Goal: Information Seeking & Learning: Understand process/instructions

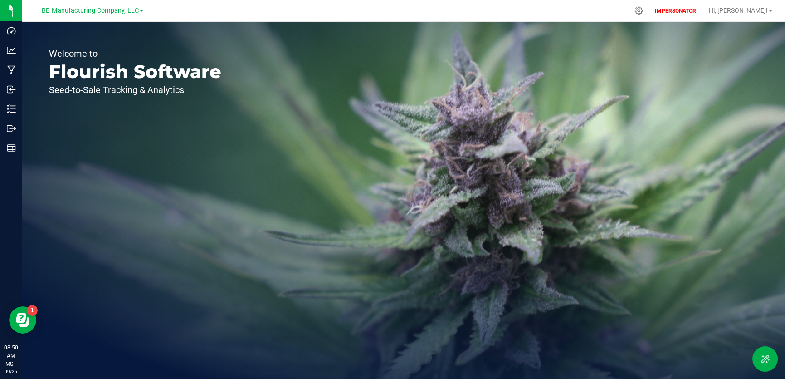
click at [100, 11] on span "BB Manufacturing Company, LLC" at bounding box center [90, 11] width 97 height 8
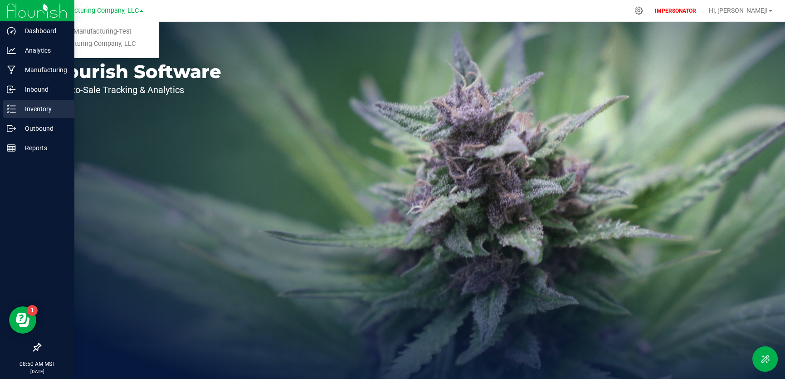
click at [9, 106] on icon at bounding box center [11, 108] width 9 height 9
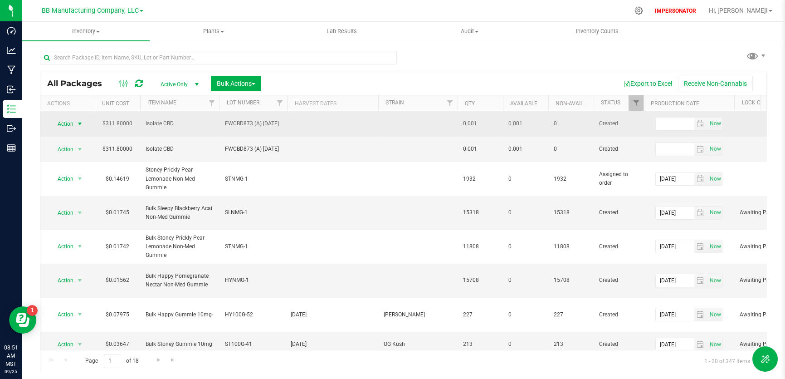
click at [80, 124] on span "select" at bounding box center [79, 123] width 7 height 7
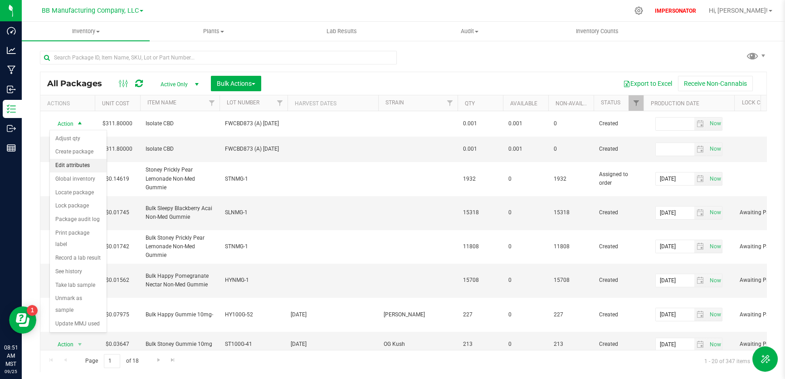
click at [87, 166] on li "Edit attributes" at bounding box center [78, 166] width 57 height 14
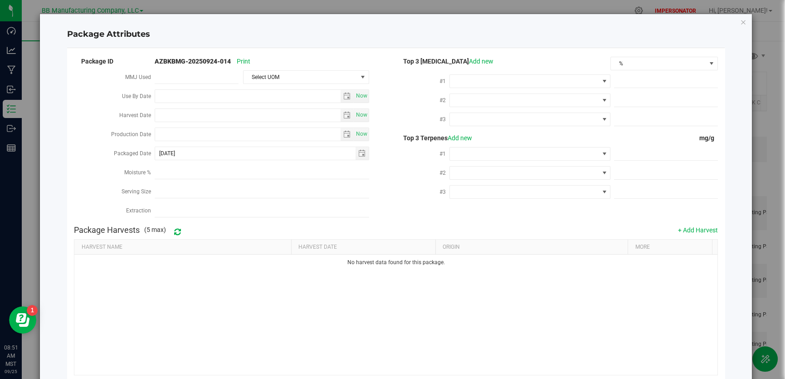
drag, startPoint x: 149, startPoint y: 114, endPoint x: 116, endPoint y: 109, distance: 33.9
click at [116, 109] on div "Harvest Date" at bounding box center [114, 116] width 80 height 19
click at [740, 23] on icon "Close modal" at bounding box center [743, 21] width 6 height 11
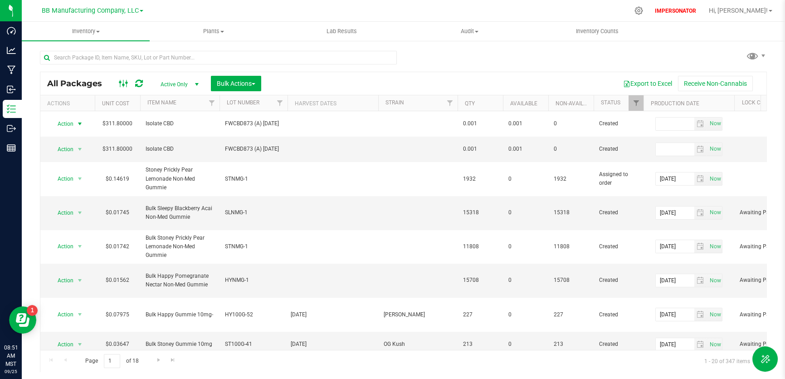
click at [123, 83] on rect at bounding box center [123, 83] width 0 height 7
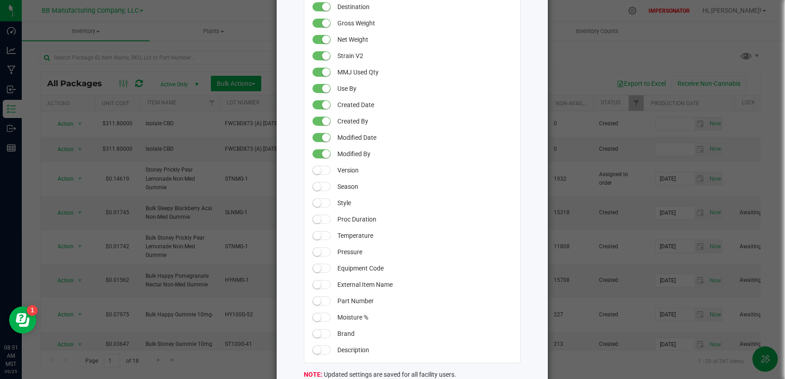
scroll to position [787, 0]
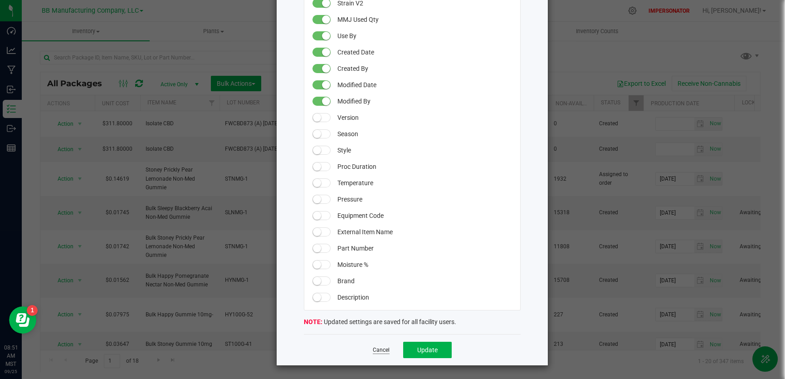
click at [377, 347] on link "Cancel" at bounding box center [381, 350] width 17 height 8
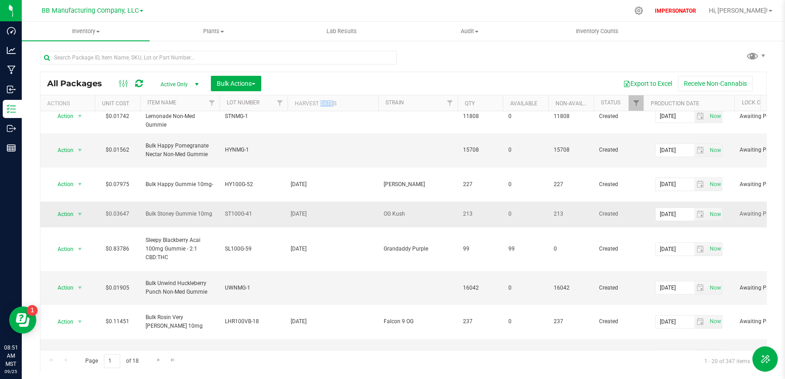
scroll to position [117, 0]
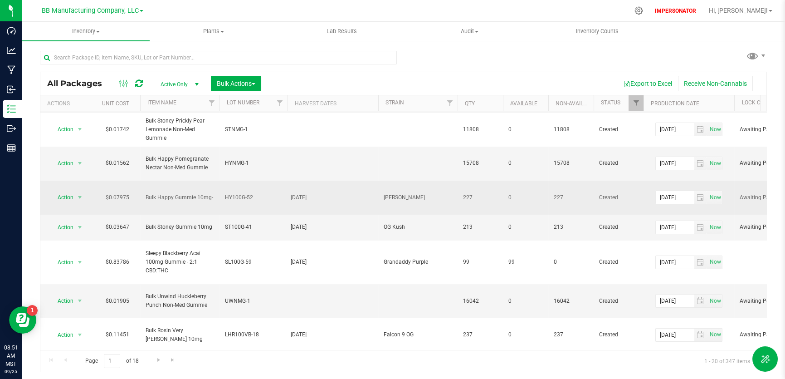
click at [328, 193] on div "2024-11-19" at bounding box center [333, 197] width 85 height 9
click at [327, 196] on div "2024-11-19" at bounding box center [333, 197] width 85 height 9
click at [326, 196] on div "2024-11-19" at bounding box center [333, 197] width 85 height 9
click at [314, 198] on div "2024-11-19" at bounding box center [333, 197] width 85 height 9
drag, startPoint x: 314, startPoint y: 198, endPoint x: 315, endPoint y: 205, distance: 6.9
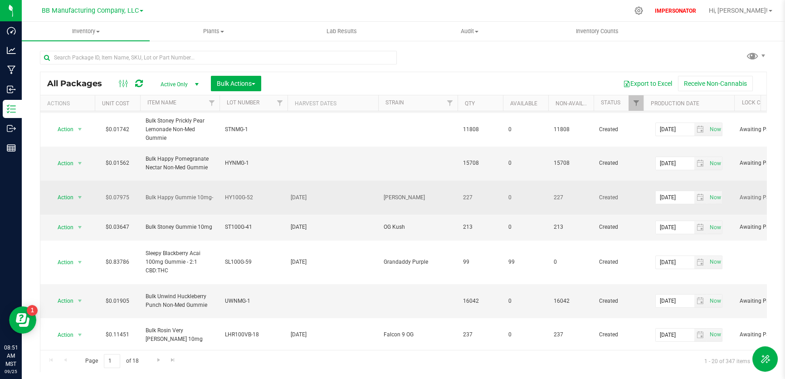
click at [314, 198] on div "2024-11-19" at bounding box center [333, 197] width 85 height 9
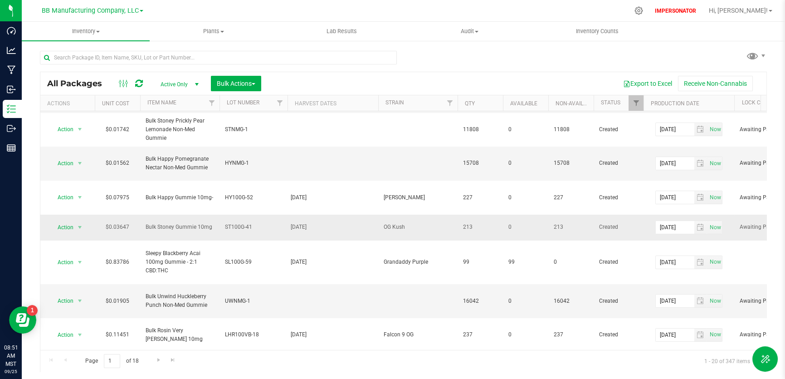
click at [323, 224] on div "2024-11-19" at bounding box center [333, 227] width 85 height 9
drag, startPoint x: 323, startPoint y: 224, endPoint x: 321, endPoint y: 235, distance: 11.9
click at [323, 224] on div "2024-11-19" at bounding box center [333, 227] width 85 height 9
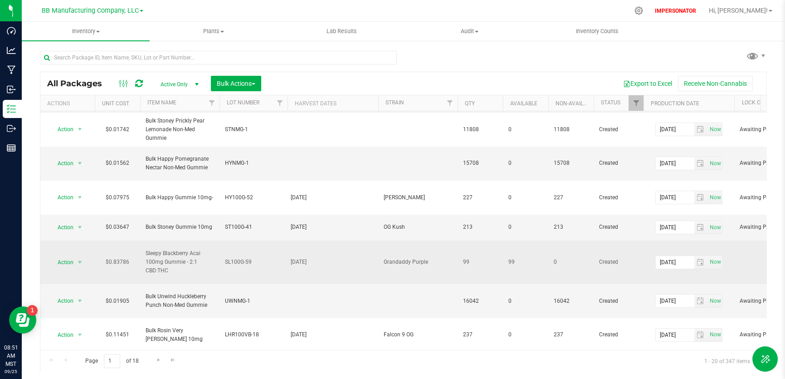
click at [322, 268] on td "2024-09-25" at bounding box center [333, 262] width 91 height 44
click at [322, 267] on td "2024-09-25" at bounding box center [333, 262] width 91 height 44
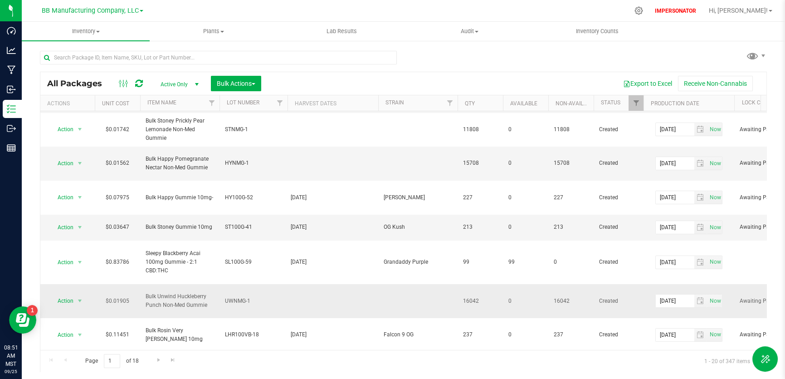
click at [322, 297] on td at bounding box center [333, 301] width 91 height 34
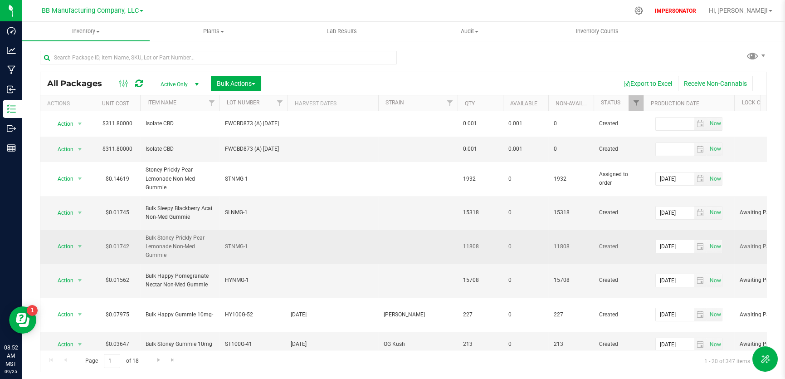
scroll to position [76, 0]
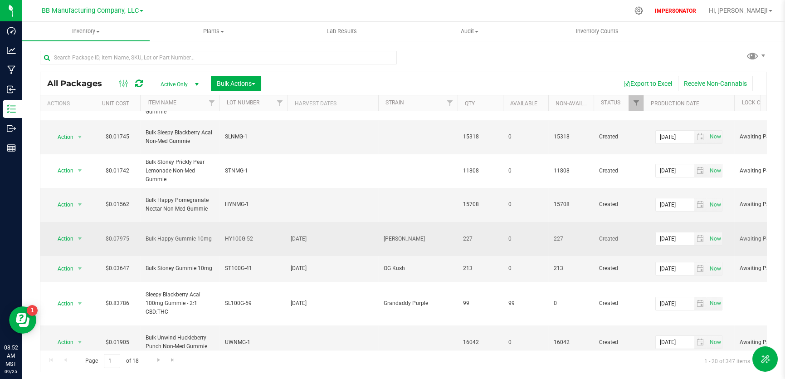
click at [312, 237] on div "2024-11-19" at bounding box center [333, 239] width 85 height 9
click at [311, 237] on div "2024-11-19" at bounding box center [333, 239] width 85 height 9
click at [310, 237] on div "2024-11-19" at bounding box center [333, 239] width 85 height 9
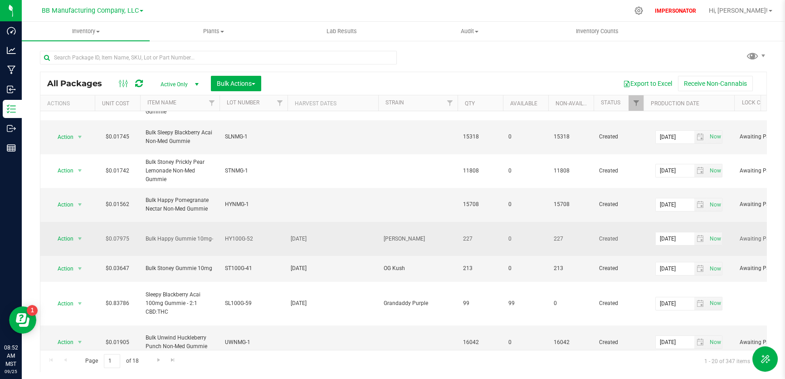
click at [319, 239] on div "2024-11-19" at bounding box center [333, 239] width 85 height 9
click at [319, 238] on div "2024-11-19" at bounding box center [333, 239] width 85 height 9
click at [76, 239] on span "select" at bounding box center [79, 238] width 7 height 7
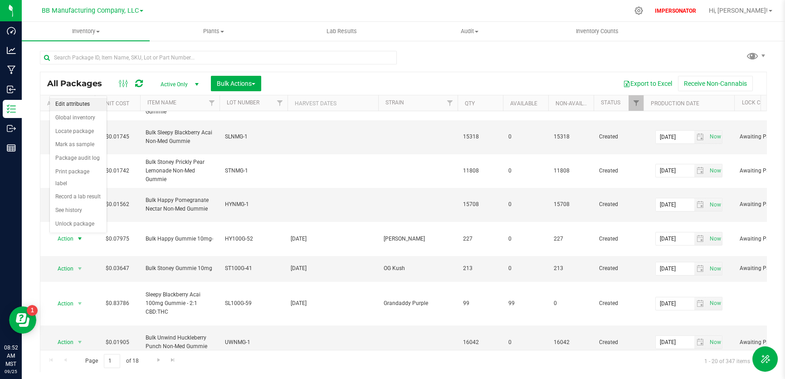
click at [89, 104] on li "Edit attributes" at bounding box center [78, 105] width 57 height 14
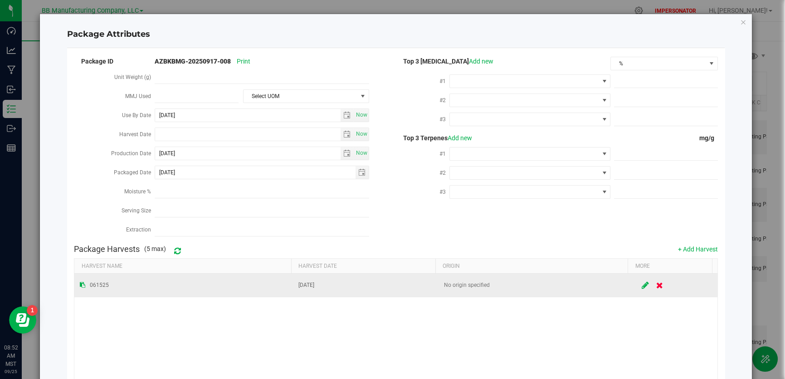
drag, startPoint x: 296, startPoint y: 282, endPoint x: 358, endPoint y: 285, distance: 62.2
click at [358, 285] on td "Nov 19, 2024" at bounding box center [366, 285] width 146 height 23
drag, startPoint x: 295, startPoint y: 282, endPoint x: 347, endPoint y: 287, distance: 52.0
click at [347, 287] on td "Nov 19, 2024" at bounding box center [366, 285] width 146 height 23
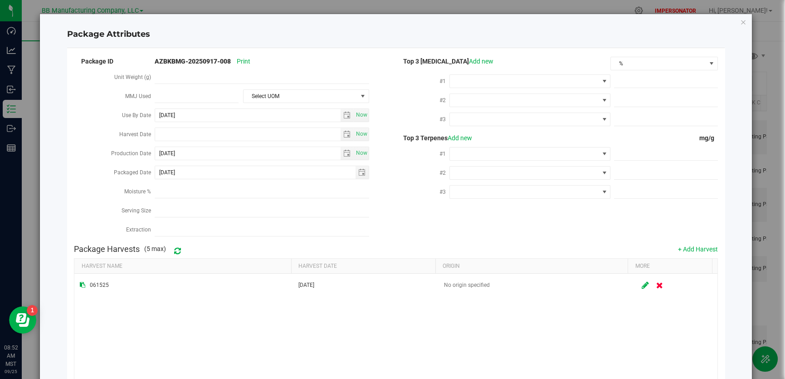
drag, startPoint x: 152, startPoint y: 133, endPoint x: 111, endPoint y: 129, distance: 40.6
click at [111, 129] on div "Harvest Date" at bounding box center [114, 135] width 80 height 19
click at [740, 23] on icon "Close modal" at bounding box center [743, 21] width 6 height 11
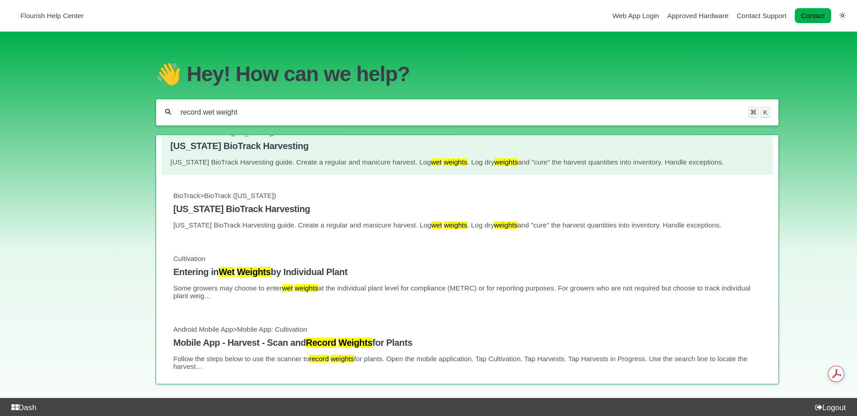
scroll to position [108, 0]
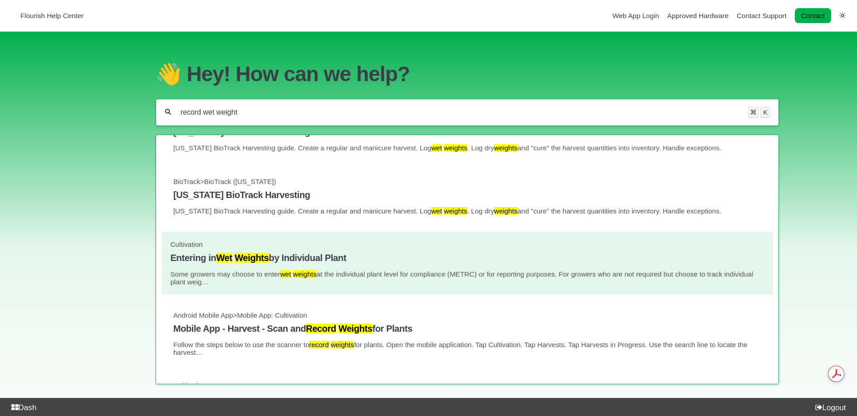
type input "record wet weight"
click at [311, 262] on h4 "Entering in Wet Weights by Individual Plant" at bounding box center [468, 258] width 594 height 10
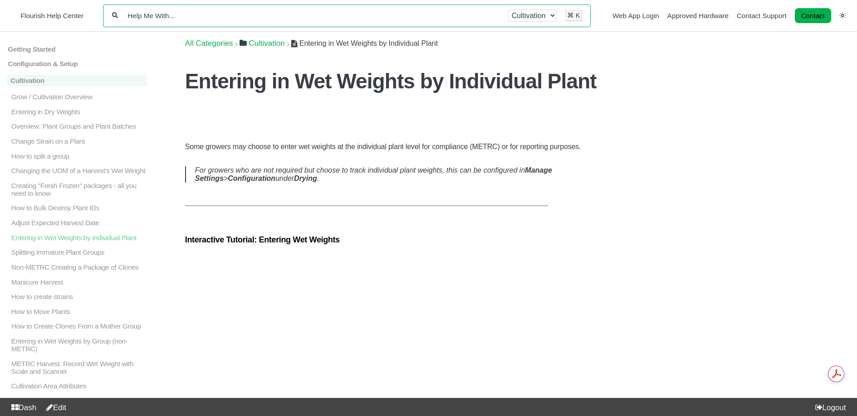
click at [195, 18] on input "Help Me With..." at bounding box center [313, 15] width 373 height 9
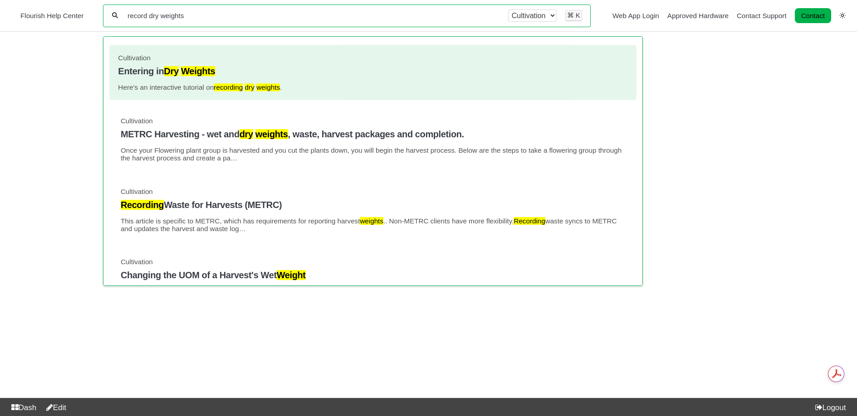
type input "record dry weights"
click at [180, 76] on h4 "Entering in Dry Weights" at bounding box center [373, 71] width 510 height 10
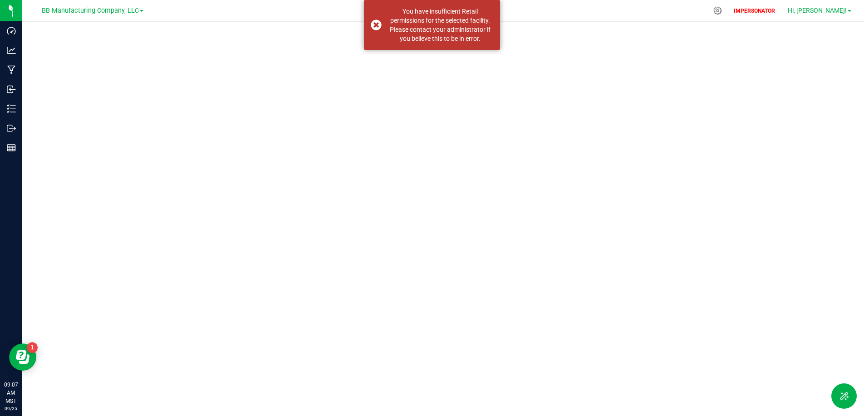
click at [823, 13] on span "Hi, [PERSON_NAME]!" at bounding box center [816, 10] width 59 height 7
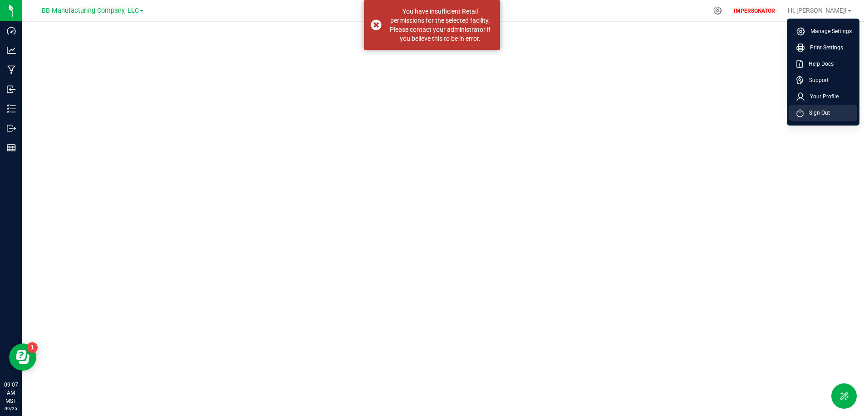
click at [817, 110] on span "Sign Out" at bounding box center [816, 112] width 26 height 9
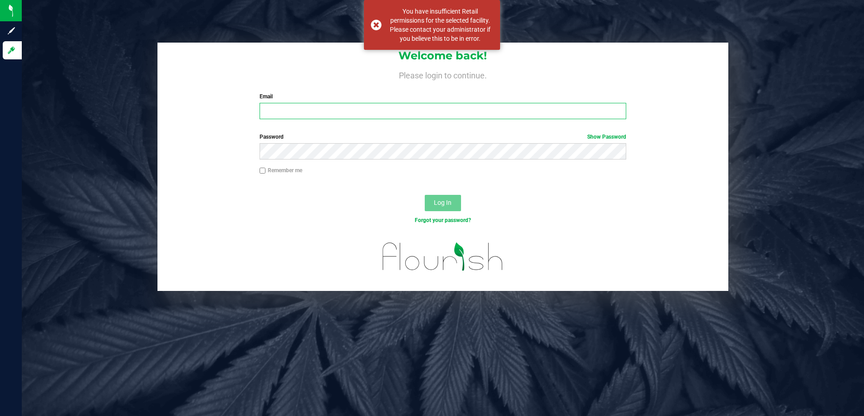
type input "[EMAIL_ADDRESS][DOMAIN_NAME]"
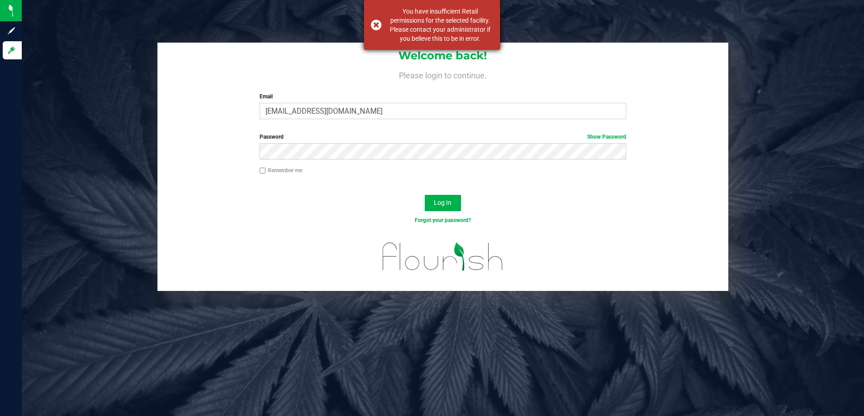
click at [378, 24] on div "You have insufficient Retail permissions for the selected facility. Please cont…" at bounding box center [432, 25] width 136 height 50
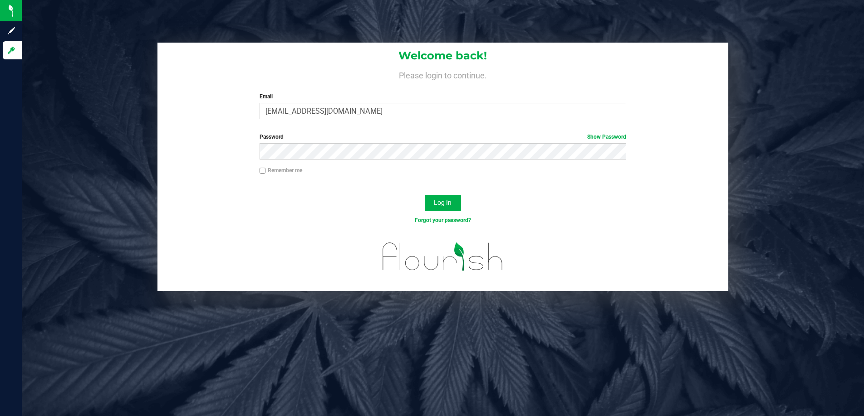
click at [441, 212] on div "Log In" at bounding box center [442, 206] width 570 height 30
click at [442, 204] on span "Log In" at bounding box center [443, 202] width 18 height 7
